Goal: Obtain resource: Download file/media

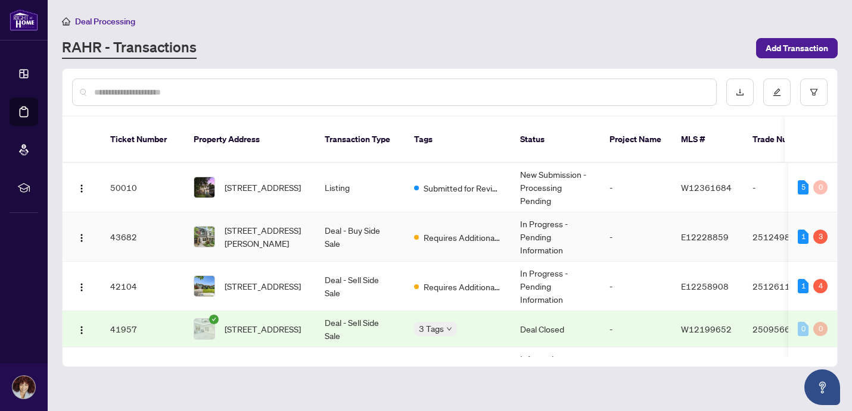
click at [437, 235] on td "Requires Additional Docs" at bounding box center [457, 237] width 106 height 49
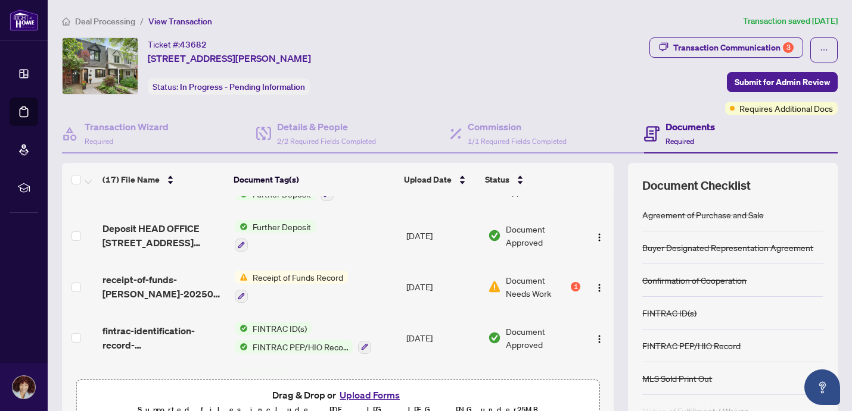
scroll to position [136, 0]
click at [556, 288] on span "Document Needs Work" at bounding box center [537, 286] width 63 height 26
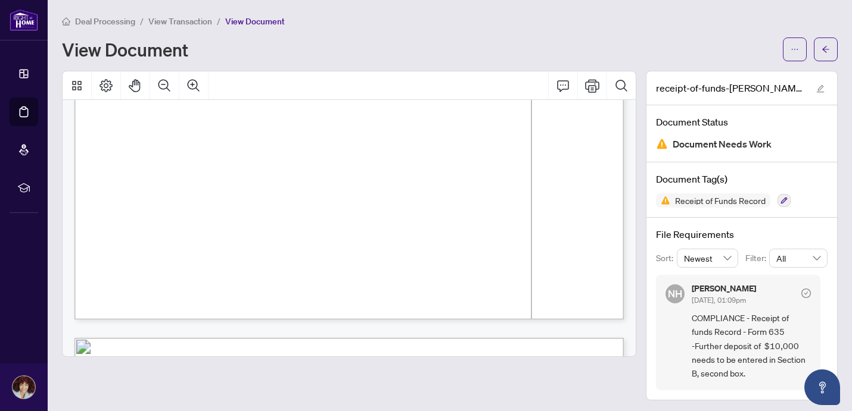
scroll to position [1239, 0]
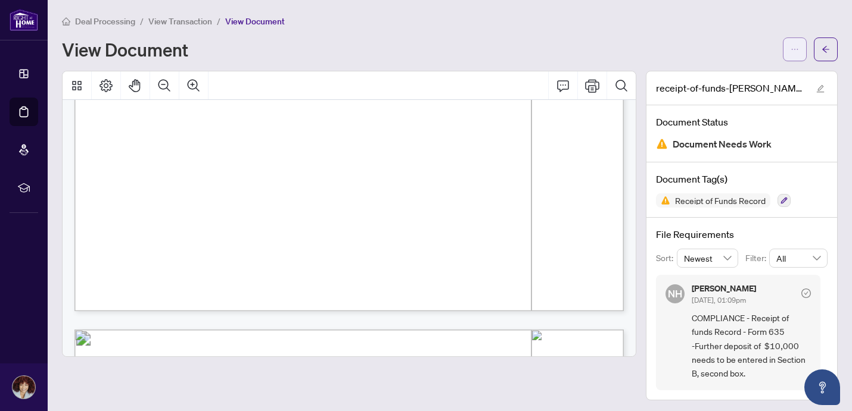
click at [790, 47] on button "button" at bounding box center [794, 50] width 24 height 24
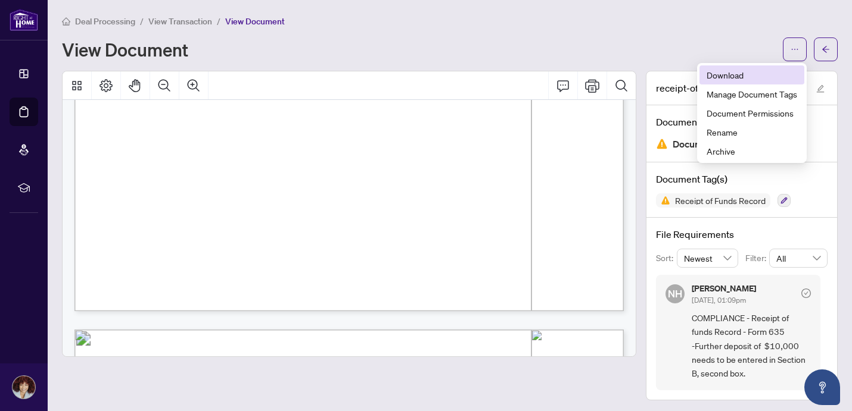
click at [749, 74] on span "Download" at bounding box center [751, 74] width 91 height 13
